Goal: Task Accomplishment & Management: Use online tool/utility

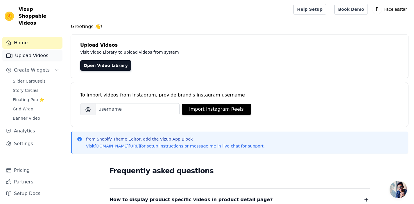
click at [38, 50] on link "Upload Videos" at bounding box center [32, 56] width 60 height 12
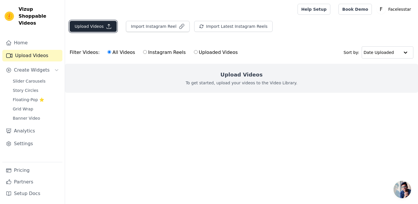
click at [82, 28] on button "Upload Videos" at bounding box center [93, 26] width 47 height 11
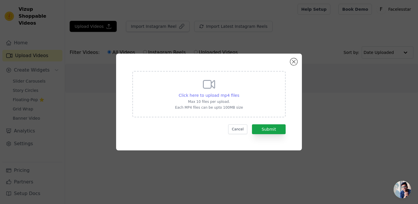
click at [206, 96] on span "Click here to upload mp4 files" at bounding box center [209, 95] width 61 height 5
click at [239, 93] on input "Click here to upload mp4 files Max 10 files per upload. Each MP4 files can be u…" at bounding box center [239, 92] width 0 height 0
type input "C:\fakepath\2.mp4"
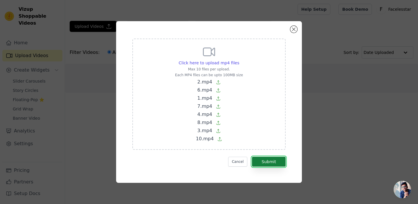
click at [276, 160] on button "Submit" at bounding box center [269, 162] width 34 height 10
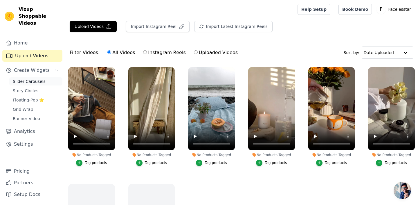
click at [37, 78] on span "Slider Carousels" at bounding box center [29, 81] width 33 height 6
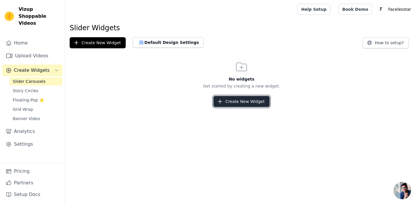
click at [233, 104] on button "Create New Widget" at bounding box center [241, 101] width 56 height 11
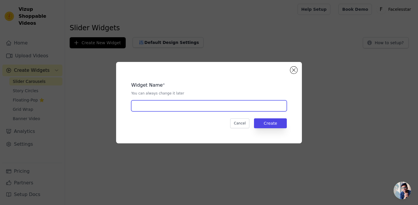
click at [222, 107] on input "text" at bounding box center [209, 105] width 156 height 11
click at [152, 107] on input "Carousel videos" at bounding box center [209, 105] width 156 height 11
type input "Carousel videos"
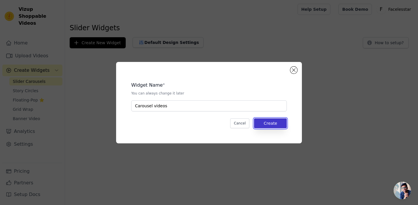
click at [265, 123] on button "Create" at bounding box center [270, 123] width 33 height 10
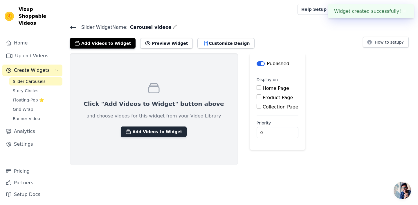
click at [160, 132] on button "Add Videos to Widget" at bounding box center [154, 131] width 66 height 10
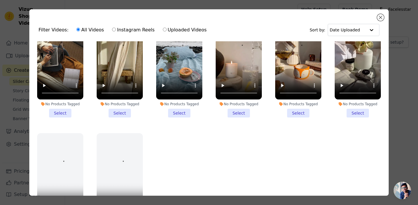
scroll to position [29, 0]
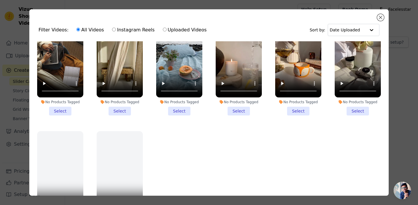
click at [62, 110] on li "No Products Tagged Select" at bounding box center [60, 65] width 46 height 100
click at [0, 0] on input "No Products Tagged Select" at bounding box center [0, 0] width 0 height 0
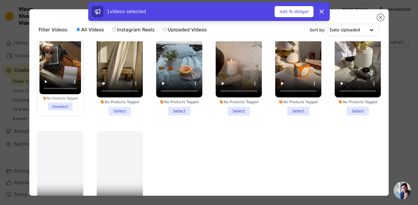
click at [116, 111] on li "No Products Tagged Select" at bounding box center [120, 65] width 46 height 100
click at [0, 0] on input "No Products Tagged Select" at bounding box center [0, 0] width 0 height 0
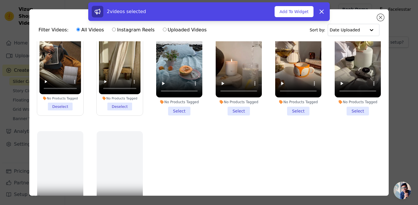
click at [180, 112] on li "No Products Tagged Select" at bounding box center [179, 65] width 46 height 100
click at [0, 0] on input "No Products Tagged Select" at bounding box center [0, 0] width 0 height 0
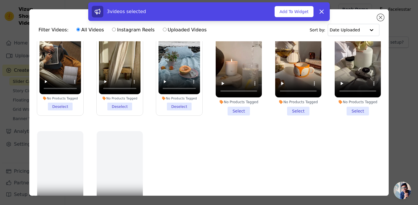
click at [243, 112] on li "No Products Tagged Select" at bounding box center [239, 65] width 46 height 100
click at [0, 0] on input "No Products Tagged Select" at bounding box center [0, 0] width 0 height 0
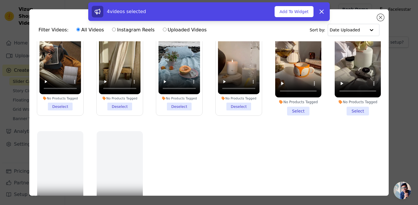
click at [313, 109] on li "No Products Tagged Select" at bounding box center [298, 65] width 46 height 100
click at [0, 0] on input "No Products Tagged Select" at bounding box center [0, 0] width 0 height 0
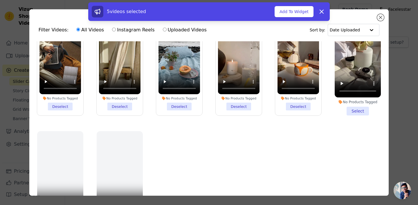
click at [363, 112] on li "No Products Tagged Select" at bounding box center [358, 65] width 46 height 100
click at [0, 0] on input "No Products Tagged Select" at bounding box center [0, 0] width 0 height 0
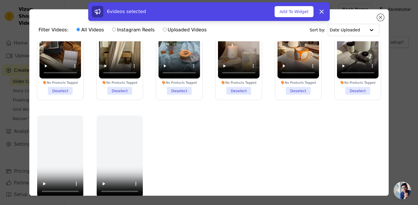
scroll to position [45, 0]
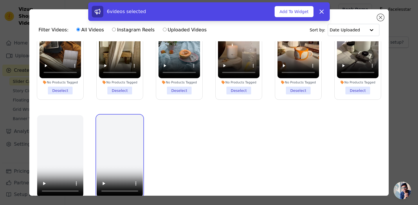
click at [113, 159] on video at bounding box center [120, 156] width 46 height 82
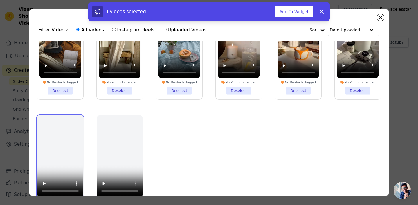
click at [64, 152] on video at bounding box center [60, 156] width 46 height 82
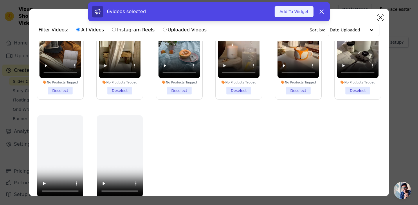
click at [291, 10] on button "Add To Widget" at bounding box center [294, 11] width 39 height 11
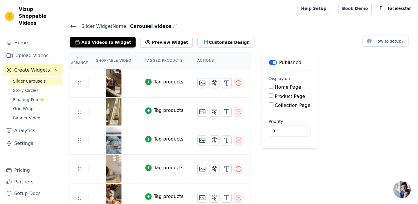
scroll to position [0, 0]
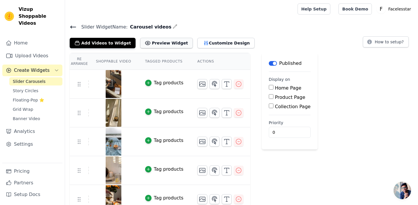
click at [157, 46] on button "Preview Widget" at bounding box center [166, 43] width 52 height 10
click at [204, 60] on th "Actions" at bounding box center [221, 61] width 60 height 17
click at [208, 42] on button "Customize Design" at bounding box center [226, 43] width 57 height 10
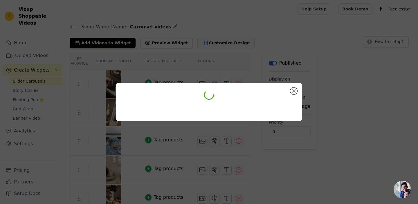
scroll to position [0, 0]
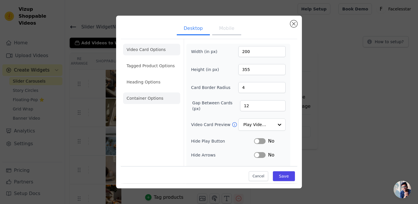
click at [153, 97] on li "Container Options" at bounding box center [151, 99] width 57 height 12
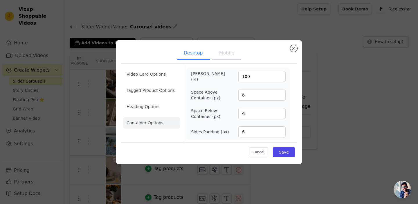
click at [155, 106] on li "Heading Options" at bounding box center [151, 107] width 57 height 12
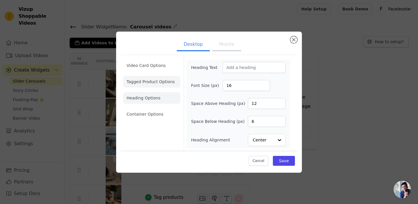
click at [162, 109] on li "Tagged Product Options" at bounding box center [151, 115] width 57 height 12
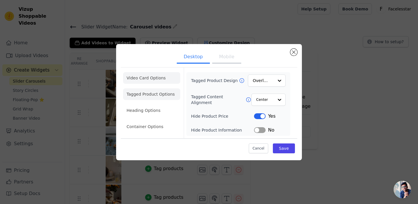
click at [157, 89] on li "Video Card Options" at bounding box center [151, 95] width 57 height 12
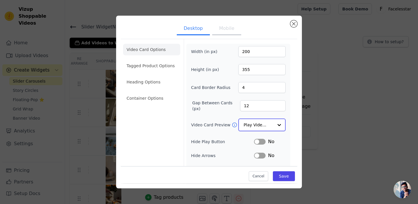
click at [271, 125] on input "Video Card Preview" at bounding box center [259, 125] width 30 height 12
click at [289, 150] on div "Width (in px) 200 Height (in px) 355 Card Border Radius 4 Gap Between Cards (px…" at bounding box center [238, 133] width 104 height 178
click at [274, 127] on div at bounding box center [280, 125] width 12 height 12
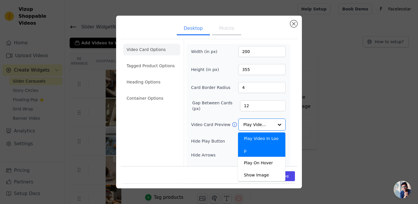
click at [291, 149] on form "Width (in px) 200 Height (in px) 355 Card Border Radius 4 Gap Between Cards (px…" at bounding box center [238, 131] width 109 height 185
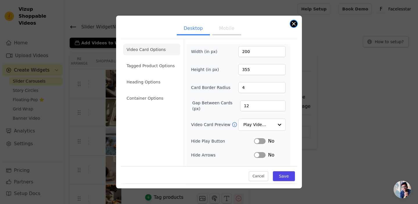
click at [296, 24] on button "Close modal" at bounding box center [293, 23] width 7 height 7
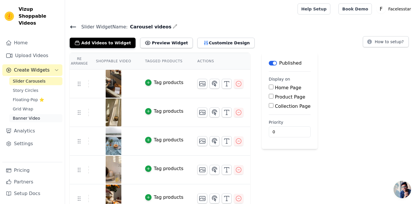
click at [36, 116] on span "Banner Video" at bounding box center [26, 119] width 27 height 6
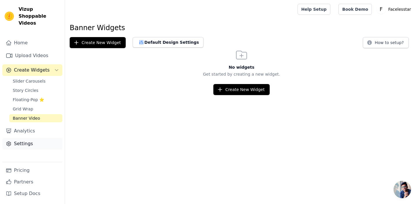
click at [27, 138] on link "Settings" at bounding box center [32, 144] width 60 height 12
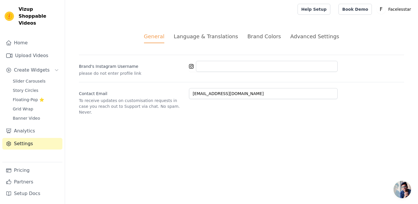
click at [200, 37] on div "Language & Translations" at bounding box center [206, 37] width 64 height 8
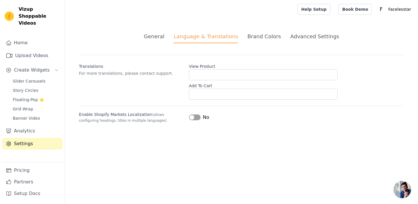
click at [263, 34] on div "Brand Colors" at bounding box center [264, 37] width 34 height 8
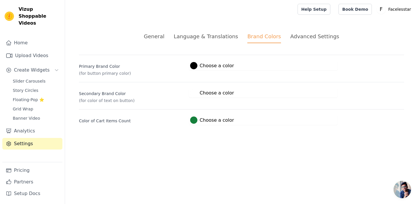
click at [295, 41] on li "Advanced Settings" at bounding box center [314, 38] width 49 height 11
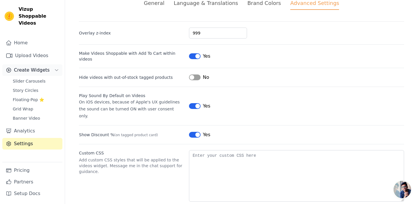
scroll to position [13, 0]
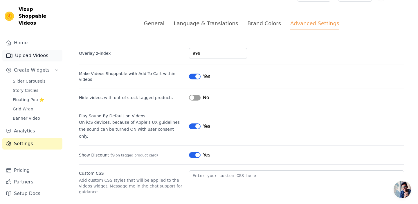
click at [38, 50] on link "Upload Videos" at bounding box center [32, 56] width 60 height 12
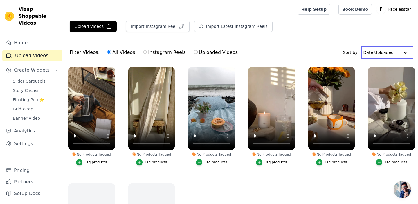
click at [399, 53] on input "text" at bounding box center [382, 53] width 36 height 12
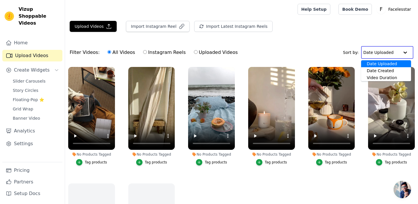
click at [393, 33] on div "Upload Videos Import Instagram Reel Import Latest Instagram Reels Import Latest…" at bounding box center [241, 29] width 353 height 16
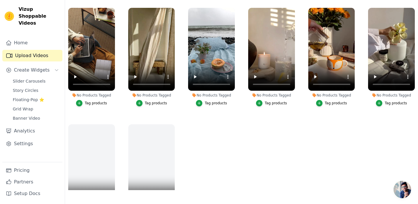
scroll to position [47, 0]
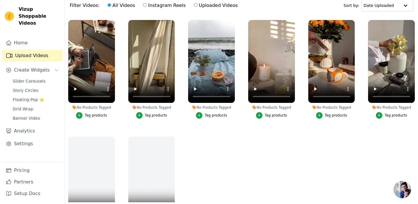
click at [103, 115] on div "Tag products" at bounding box center [96, 115] width 22 height 5
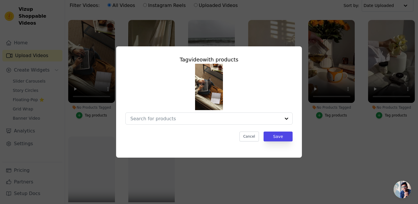
scroll to position [0, 0]
click at [286, 120] on div at bounding box center [287, 119] width 12 height 12
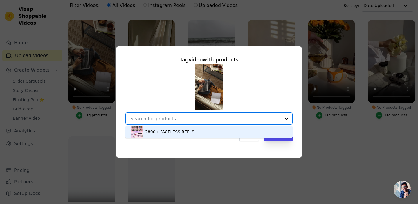
click at [264, 179] on div "Tag video with products 2800+ FACELESS REELS Option undefined, selected. You ar…" at bounding box center [209, 102] width 418 height 204
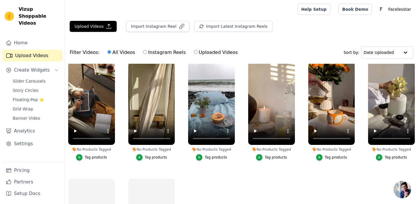
scroll to position [7, 0]
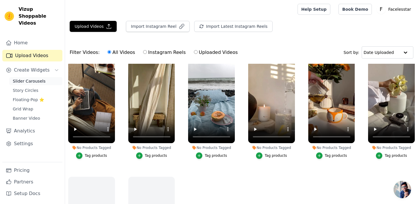
click at [31, 78] on span "Slider Carousels" at bounding box center [29, 81] width 33 height 6
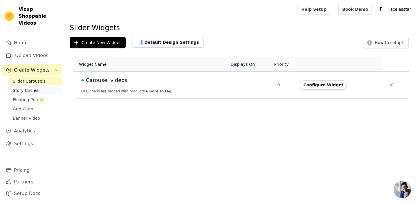
click at [30, 88] on span "Story Circles" at bounding box center [26, 91] width 26 height 6
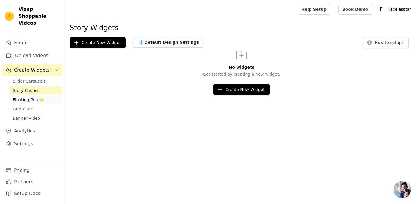
click at [29, 97] on span "Floating-Pop ⭐" at bounding box center [28, 100] width 31 height 6
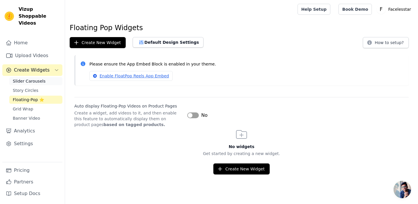
click at [43, 78] on span "Slider Carousels" at bounding box center [29, 81] width 33 height 6
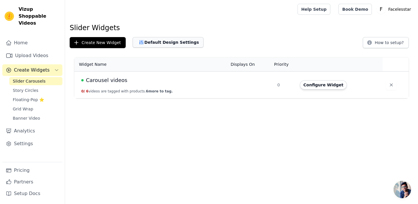
click at [161, 44] on button "Default Design Settings" at bounding box center [168, 42] width 71 height 10
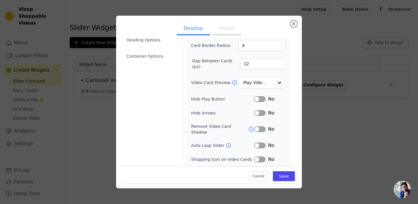
scroll to position [64, 0]
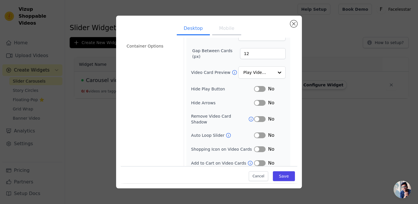
click at [232, 73] on icon at bounding box center [235, 73] width 6 height 6
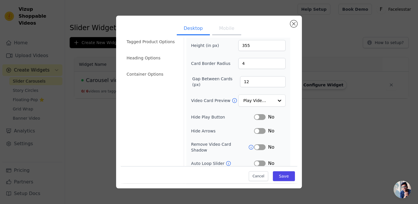
scroll to position [64, 0]
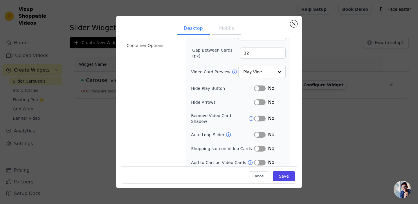
click at [259, 88] on button "Label" at bounding box center [260, 89] width 12 height 6
click at [227, 132] on icon at bounding box center [229, 135] width 6 height 6
click at [261, 132] on button "Label" at bounding box center [260, 135] width 12 height 6
click at [261, 73] on input "Video Card Preview" at bounding box center [259, 73] width 30 height 12
click at [289, 127] on div "Width (in px) 200 Height (in px) 355 Card Border Radius 4 Gap Between Cards (px…" at bounding box center [238, 80] width 104 height 178
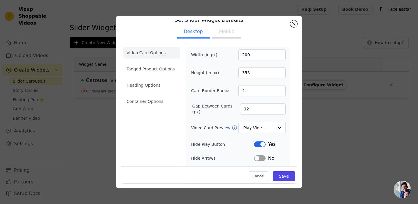
scroll to position [0, 0]
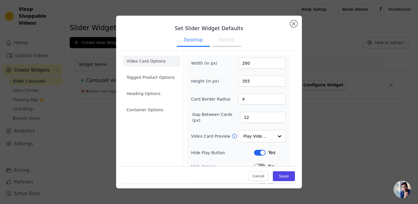
click at [228, 41] on button "Mobile" at bounding box center [226, 40] width 29 height 13
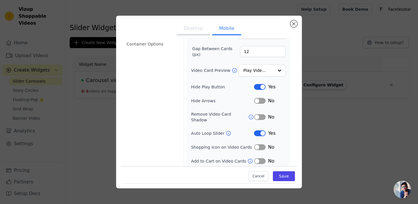
scroll to position [78, 0]
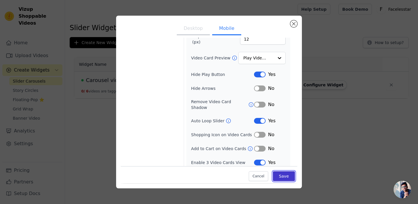
click at [282, 175] on button "Save" at bounding box center [284, 177] width 22 height 10
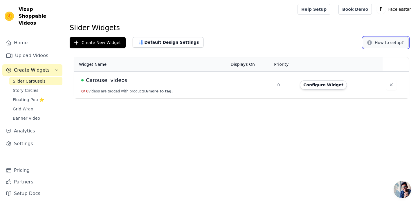
click at [384, 44] on button "How to setup?" at bounding box center [386, 42] width 46 height 11
click at [43, 67] on span "Create Widgets" at bounding box center [32, 70] width 36 height 7
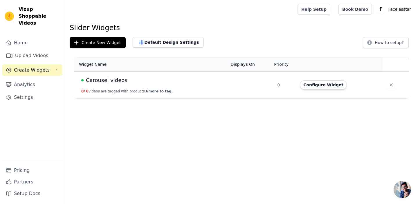
click at [125, 82] on div "Carousel videos" at bounding box center [152, 80] width 143 height 8
click at [115, 81] on span "Carousel videos" at bounding box center [107, 80] width 42 height 8
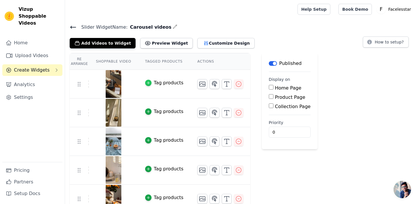
click at [150, 85] on div "button" at bounding box center [148, 83] width 6 height 6
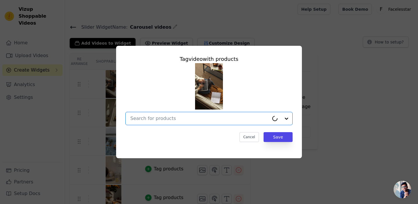
click at [172, 120] on input "text" at bounding box center [199, 118] width 139 height 7
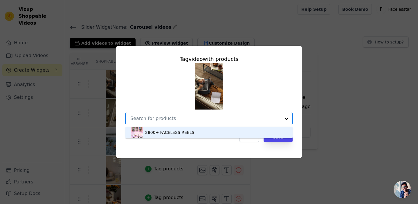
click at [172, 134] on div "2800+ FACELESS REELS" at bounding box center [169, 133] width 49 height 6
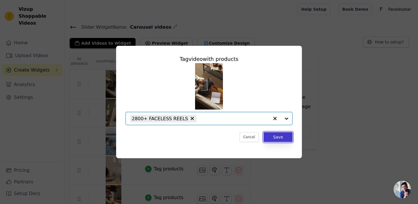
click at [277, 138] on button "Save" at bounding box center [278, 137] width 29 height 10
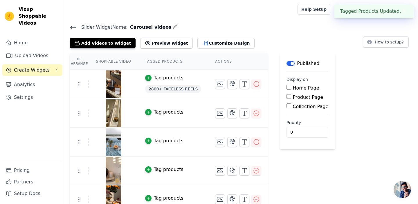
click at [171, 113] on div "Tag products" at bounding box center [169, 112] width 30 height 7
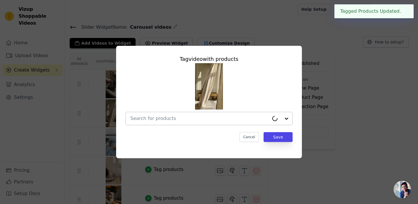
click at [175, 120] on input "text" at bounding box center [199, 118] width 139 height 7
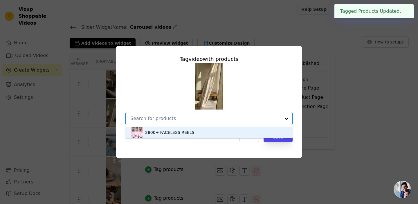
click at [195, 137] on div "2800+ FACELESS REELS" at bounding box center [209, 133] width 156 height 12
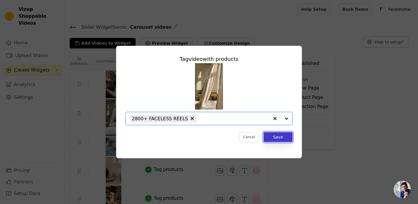
click at [272, 135] on button "Save" at bounding box center [278, 137] width 29 height 10
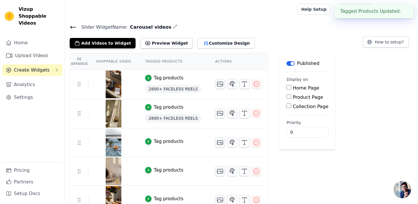
click at [170, 137] on td "Tag products" at bounding box center [173, 143] width 70 height 29
click at [170, 140] on div "Tag products" at bounding box center [169, 141] width 30 height 7
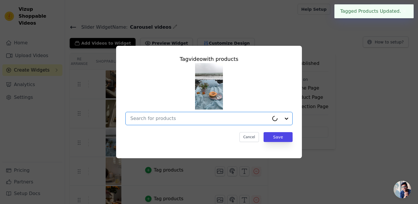
click at [206, 118] on input "text" at bounding box center [199, 118] width 139 height 7
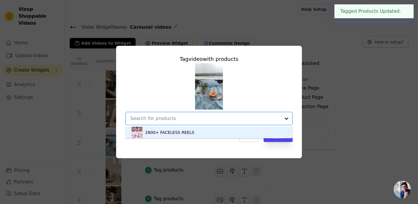
click at [200, 133] on div "2800+ FACELESS REELS" at bounding box center [209, 133] width 156 height 12
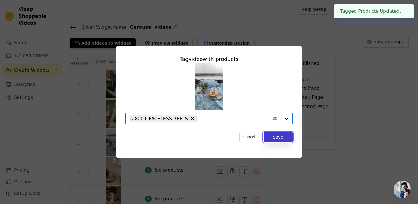
click at [272, 137] on button "Save" at bounding box center [278, 137] width 29 height 10
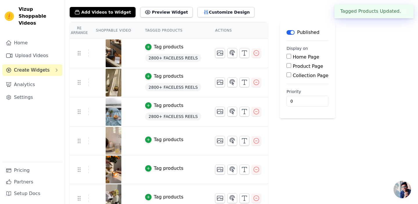
scroll to position [40, 0]
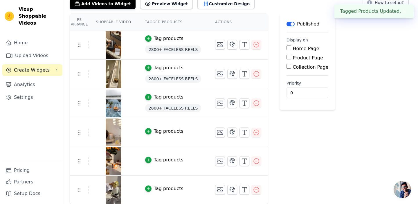
click at [173, 132] on div "Tag products" at bounding box center [169, 131] width 30 height 7
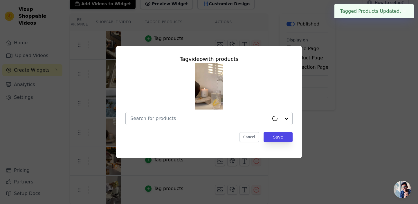
click at [189, 119] on input "text" at bounding box center [199, 118] width 139 height 7
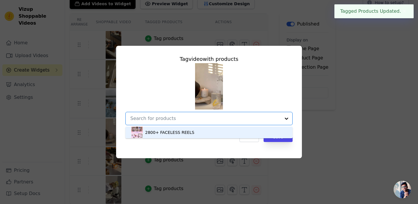
click at [186, 131] on div "2800+ FACELESS REELS" at bounding box center [169, 133] width 49 height 6
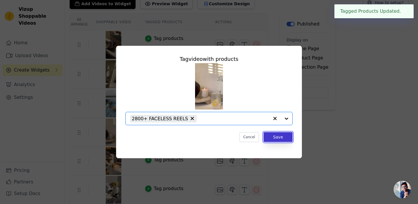
click at [273, 139] on button "Save" at bounding box center [278, 137] width 29 height 10
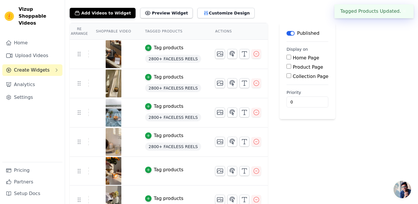
scroll to position [40, 0]
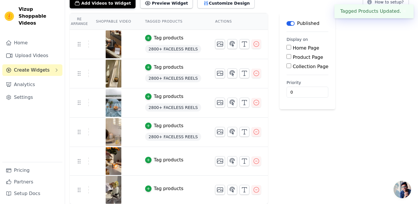
click at [175, 161] on div "Tag products" at bounding box center [169, 160] width 30 height 7
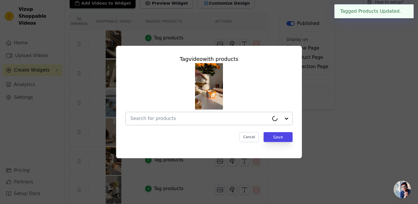
click at [246, 120] on input "text" at bounding box center [199, 118] width 139 height 7
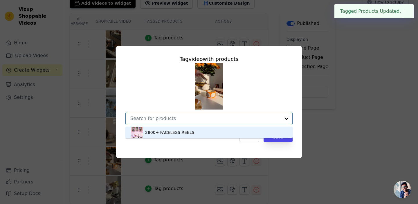
click at [238, 132] on div "2800+ FACELESS REELS" at bounding box center [209, 133] width 156 height 12
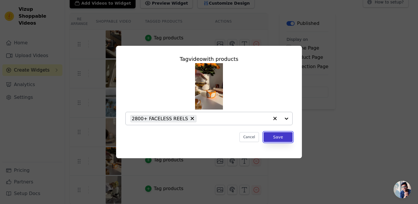
click at [273, 139] on button "Save" at bounding box center [278, 137] width 29 height 10
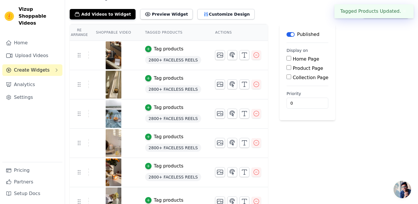
scroll to position [41, 0]
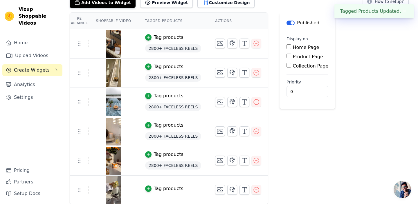
click at [171, 189] on div "Tag products" at bounding box center [169, 189] width 30 height 7
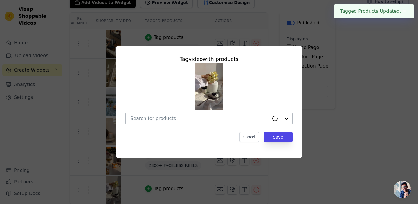
click at [226, 121] on input "text" at bounding box center [199, 118] width 139 height 7
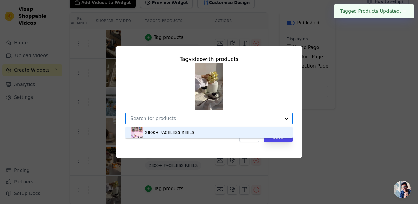
click at [214, 130] on div "2800+ FACELESS REELS" at bounding box center [209, 133] width 156 height 12
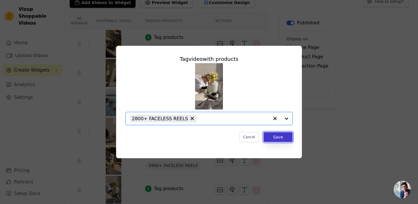
click at [278, 134] on button "Save" at bounding box center [278, 137] width 29 height 10
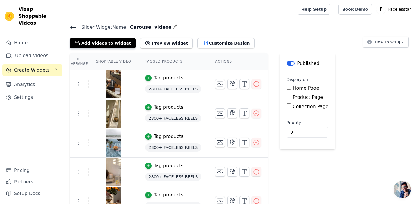
click at [287, 89] on input "Home Page" at bounding box center [289, 87] width 5 height 5
checkbox input "true"
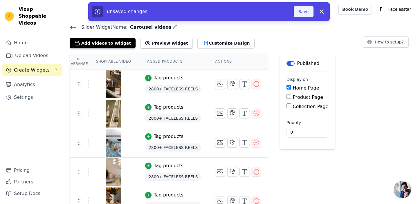
click at [309, 14] on button "Save" at bounding box center [304, 11] width 20 height 11
